Goal: Transaction & Acquisition: Book appointment/travel/reservation

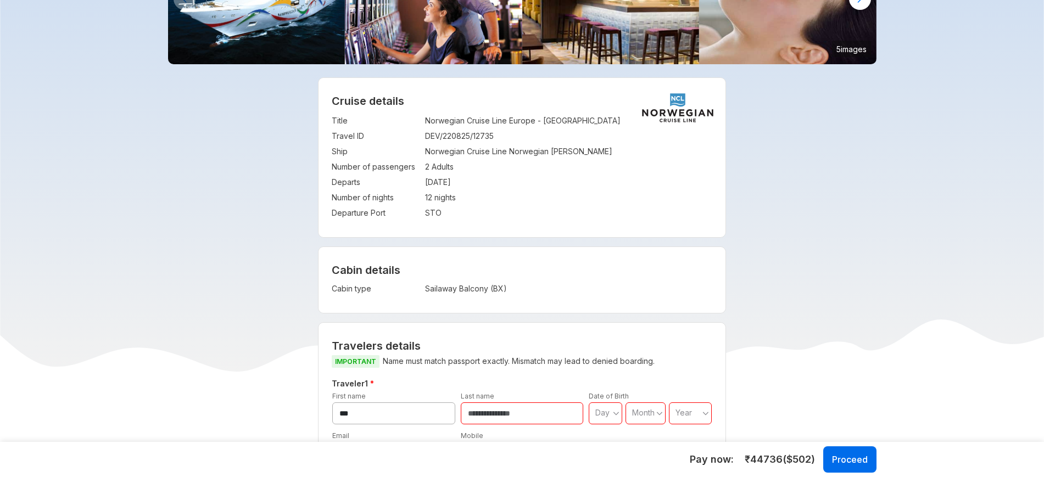
scroll to position [140, 0]
click at [474, 289] on td "Sailaway Balcony (BX)" at bounding box center [526, 288] width 202 height 15
copy div "Sailaway Balcony (BX) Visa charges Visa charges will be added to the net payabl…"
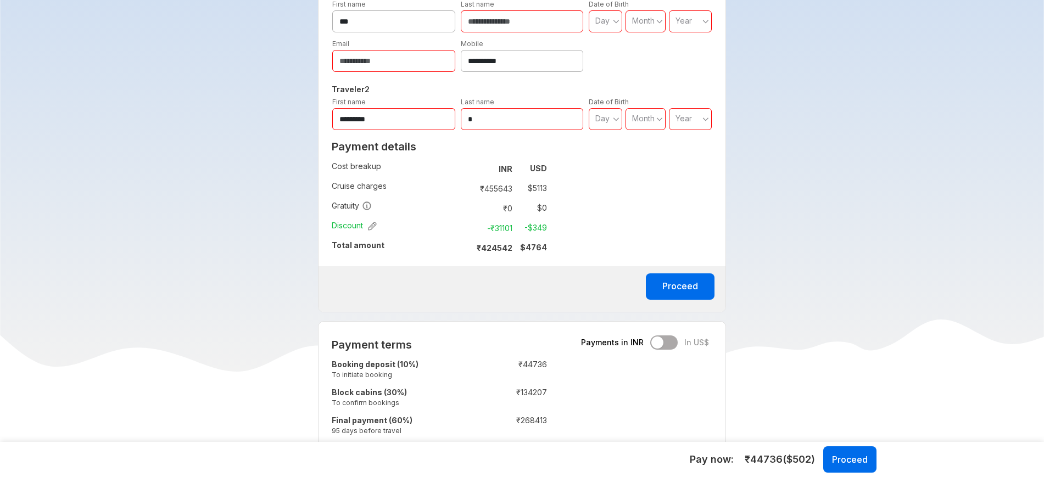
scroll to position [549, 0]
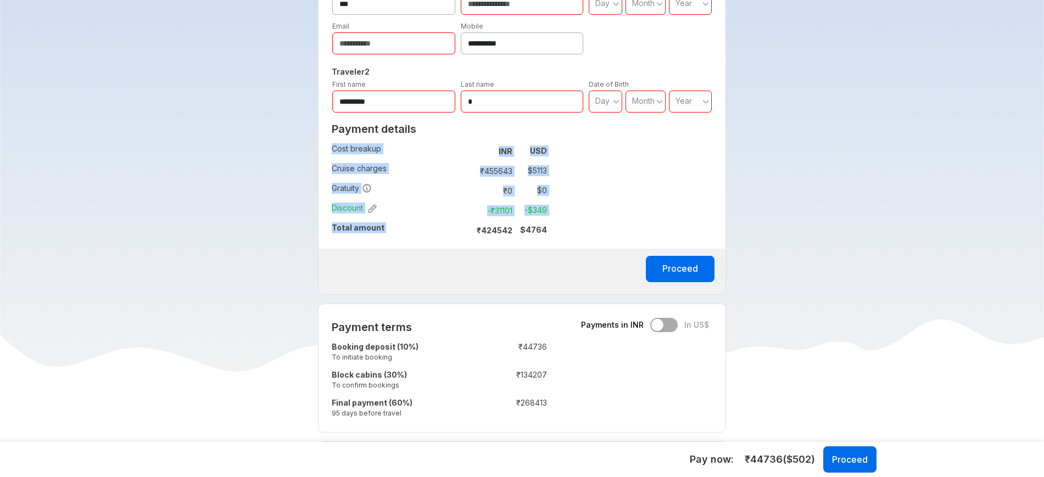
drag, startPoint x: 477, startPoint y: 228, endPoint x: 560, endPoint y: 235, distance: 83.8
click at [560, 235] on div "Payment details Cost breakup : INR USD Cruise charges : ₹ 455643 $ 5113 Gratuit…" at bounding box center [440, 183] width 242 height 131
copy tbody "Cost breakup : INR USD Cruise charges : ₹ 455643 $ 5113 Gratuity : ₹ 0 $ 0 Disc…"
